Goal: Task Accomplishment & Management: Manage account settings

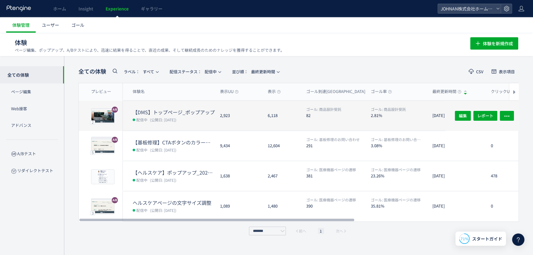
click at [203, 121] on dd "配信中 (公開日: [DATE])" at bounding box center [174, 119] width 82 height 8
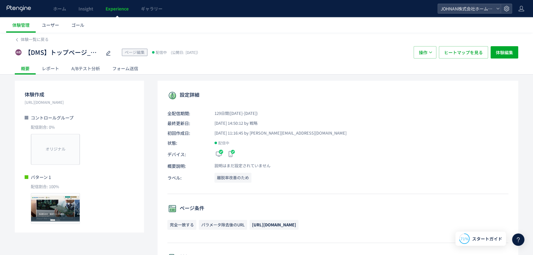
click at [117, 9] on span "Experience" at bounding box center [117, 9] width 23 height 6
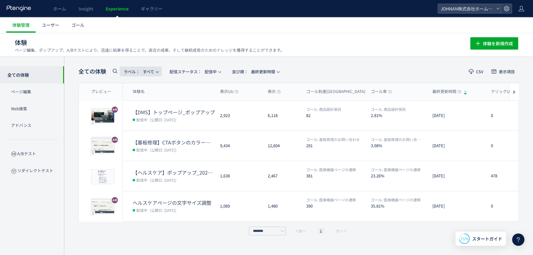
click at [158, 72] on use "button" at bounding box center [157, 72] width 3 height 2
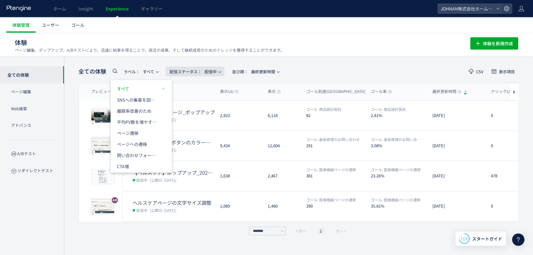
click at [190, 69] on span "配信ステータス​：" at bounding box center [185, 72] width 32 height 6
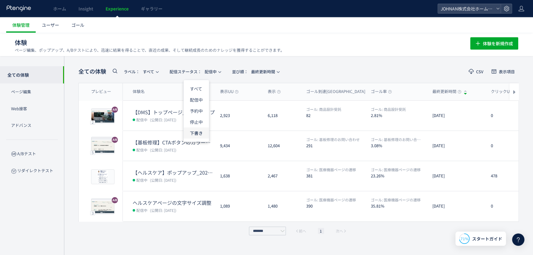
drag, startPoint x: 197, startPoint y: 134, endPoint x: 200, endPoint y: 134, distance: 3.1
click at [197, 134] on li "下書き" at bounding box center [196, 132] width 25 height 11
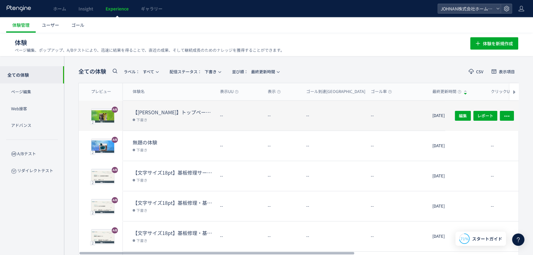
click at [286, 123] on div "--" at bounding box center [282, 116] width 38 height 30
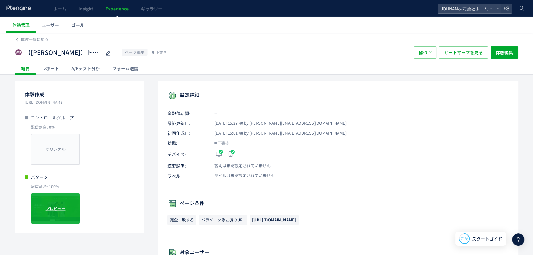
click at [68, 210] on div "プレビュー" at bounding box center [55, 208] width 49 height 31
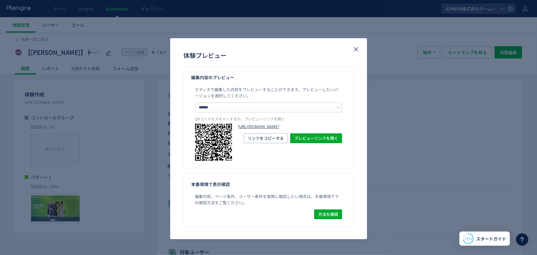
click at [315, 130] on link "[URL][DOMAIN_NAME]" at bounding box center [290, 127] width 104 height 6
click at [355, 50] on use "close" at bounding box center [356, 49] width 4 height 4
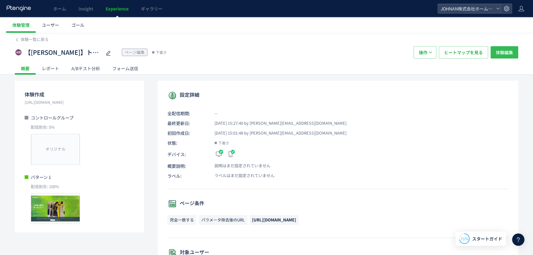
click at [508, 55] on span "体験編集" at bounding box center [504, 52] width 17 height 12
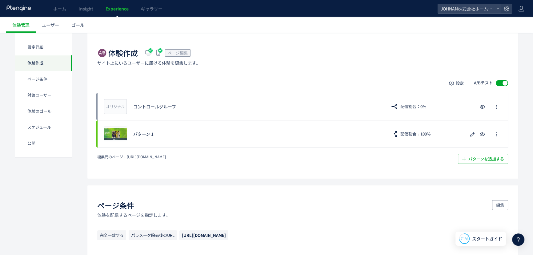
scroll to position [132, 0]
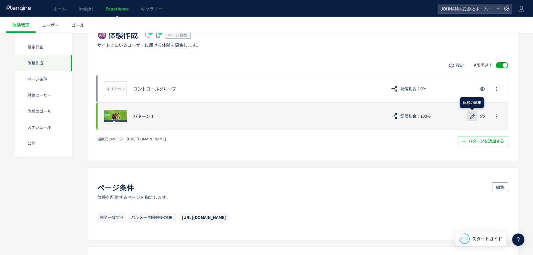
click at [470, 117] on icon "button" at bounding box center [471, 116] width 7 height 7
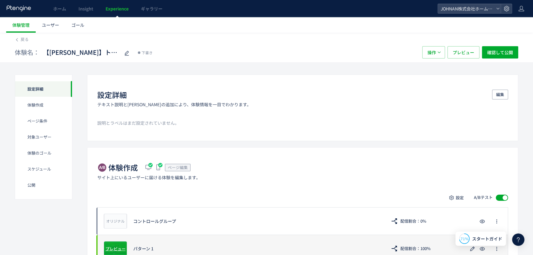
click at [118, 245] on span "プレビュー" at bounding box center [116, 248] width 20 height 6
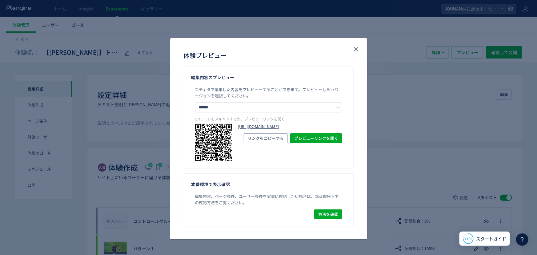
click at [304, 130] on link "[URL][DOMAIN_NAME]" at bounding box center [290, 127] width 104 height 6
click at [356, 51] on icon "close" at bounding box center [355, 49] width 7 height 7
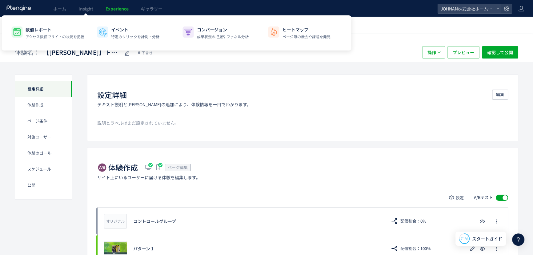
click at [119, 11] on span "Experience" at bounding box center [117, 9] width 23 height 6
